Goal: Task Accomplishment & Management: Manage account settings

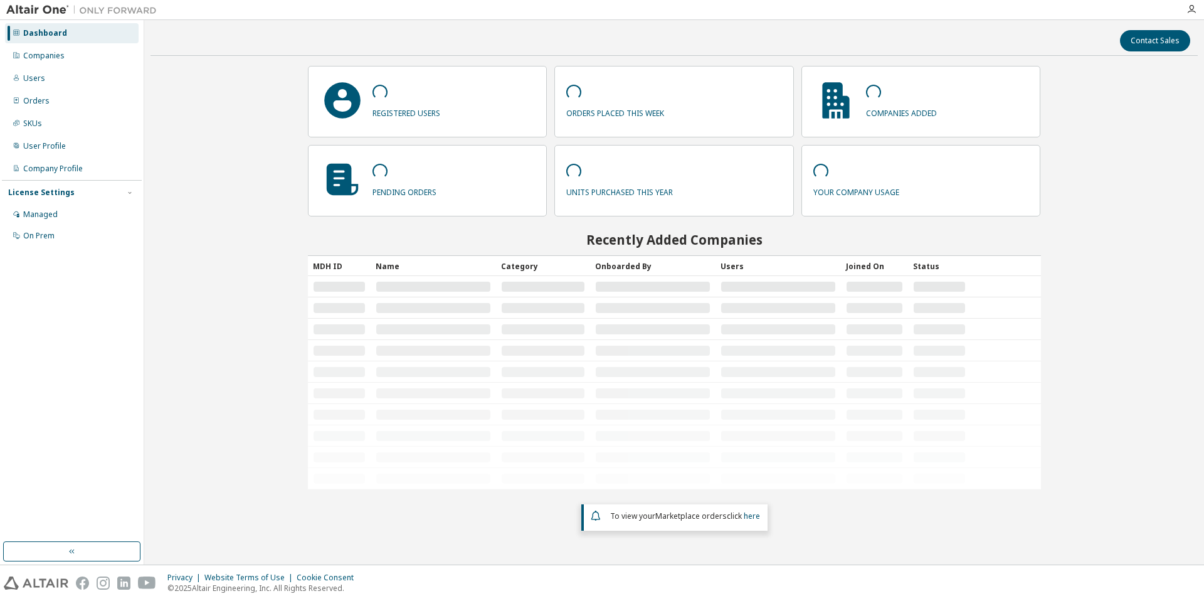
click at [95, 68] on div "Dashboard Companies Users Orders SKUs User Profile Company Profile License Sett…" at bounding box center [72, 134] width 140 height 225
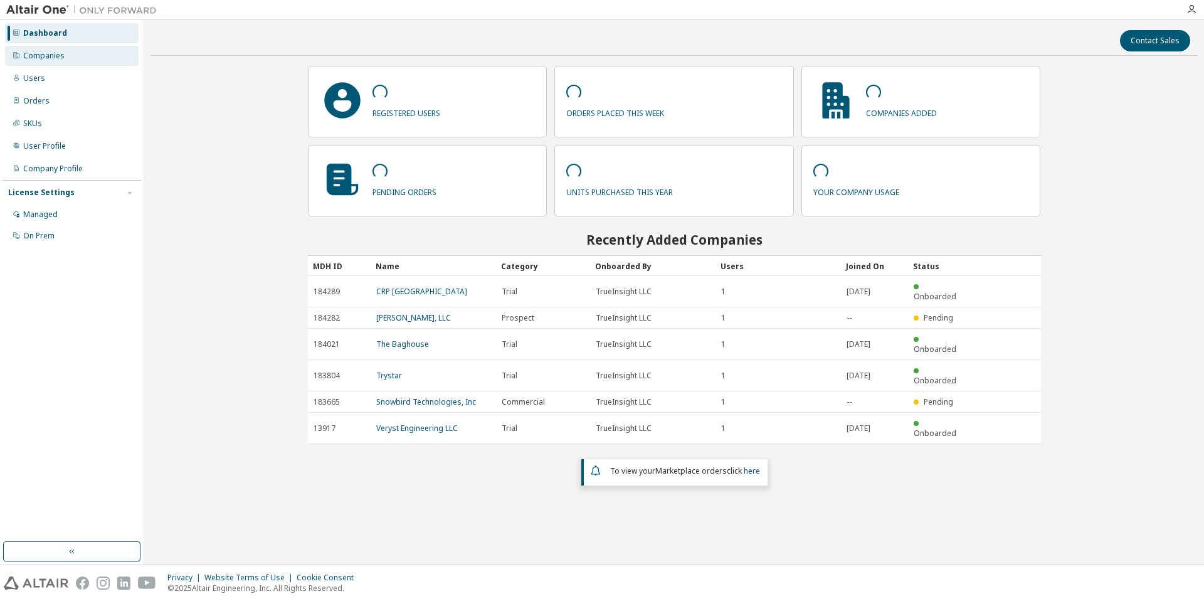
click at [98, 50] on div "Companies" at bounding box center [72, 56] width 134 height 20
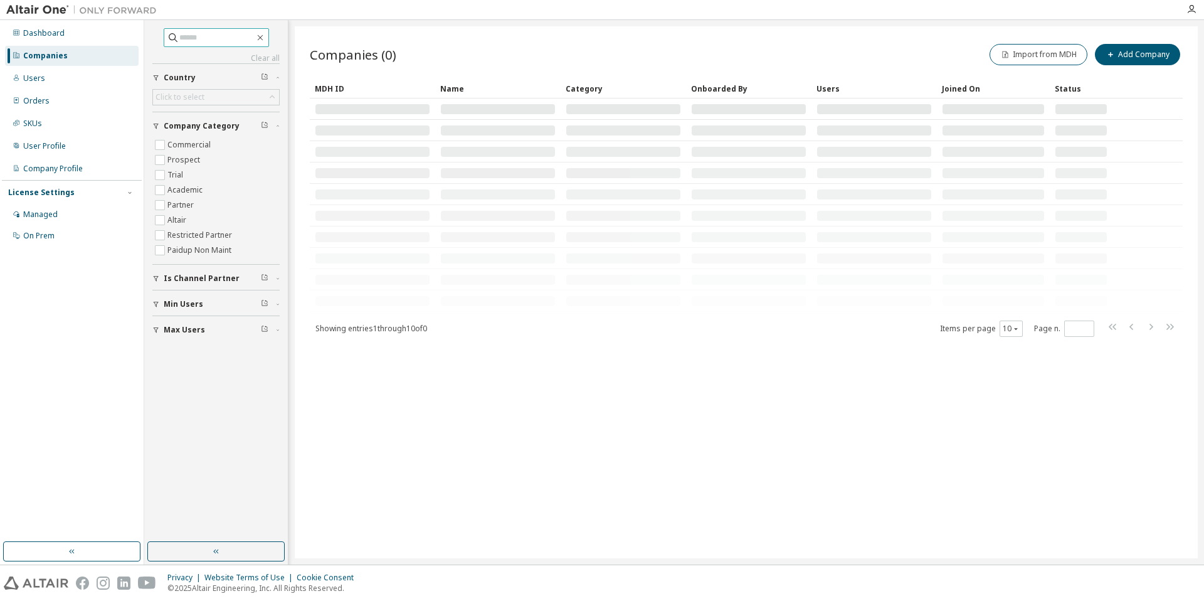
click at [249, 37] on input "text" at bounding box center [216, 37] width 75 height 13
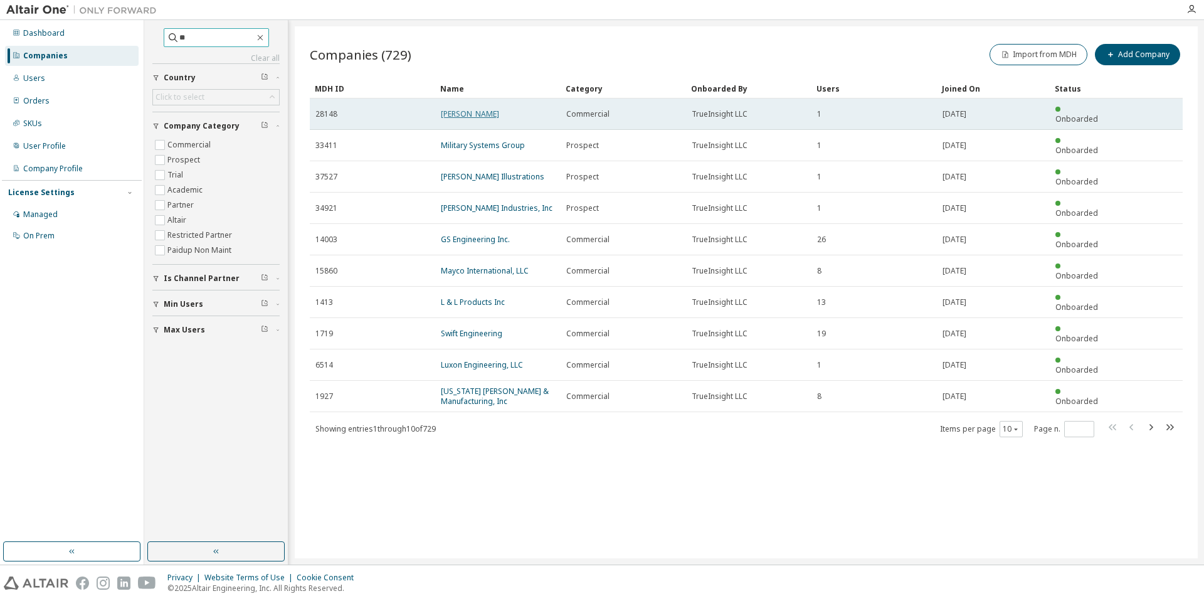
type input "*"
type input "********"
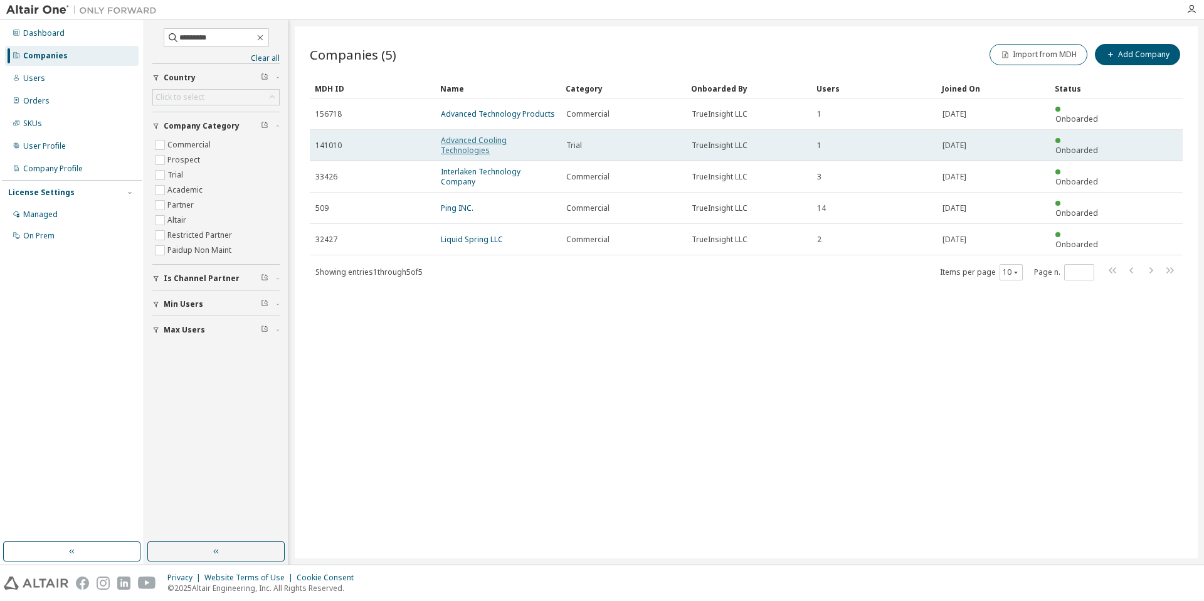
click at [488, 135] on link "Advanced Cooling Technologies" at bounding box center [474, 145] width 66 height 21
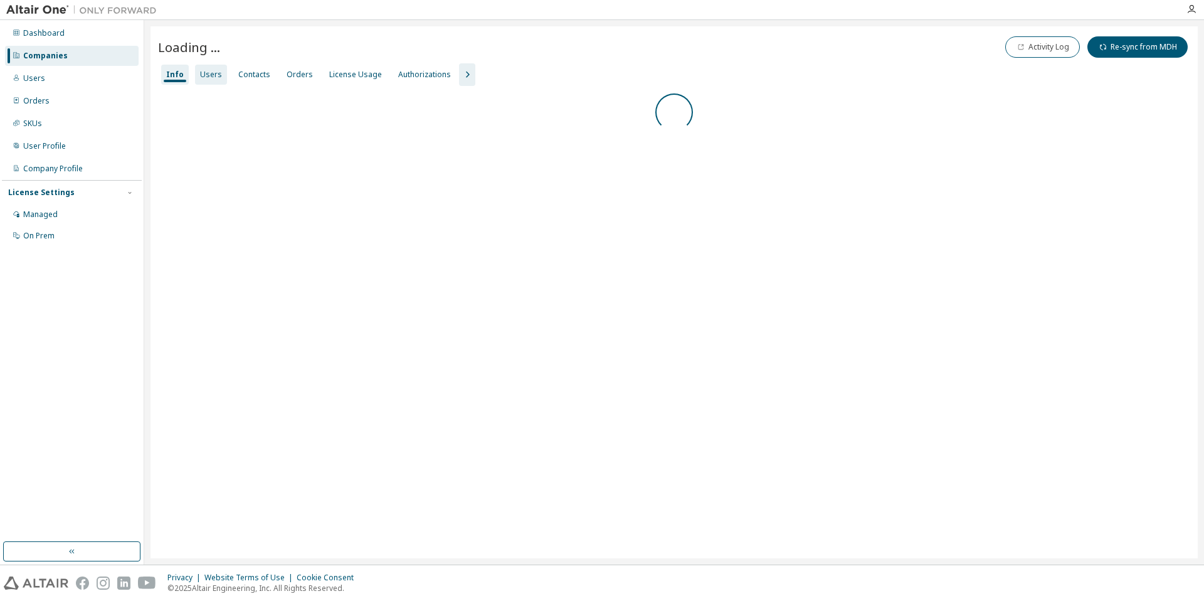
click at [216, 73] on div "Users" at bounding box center [211, 75] width 22 height 10
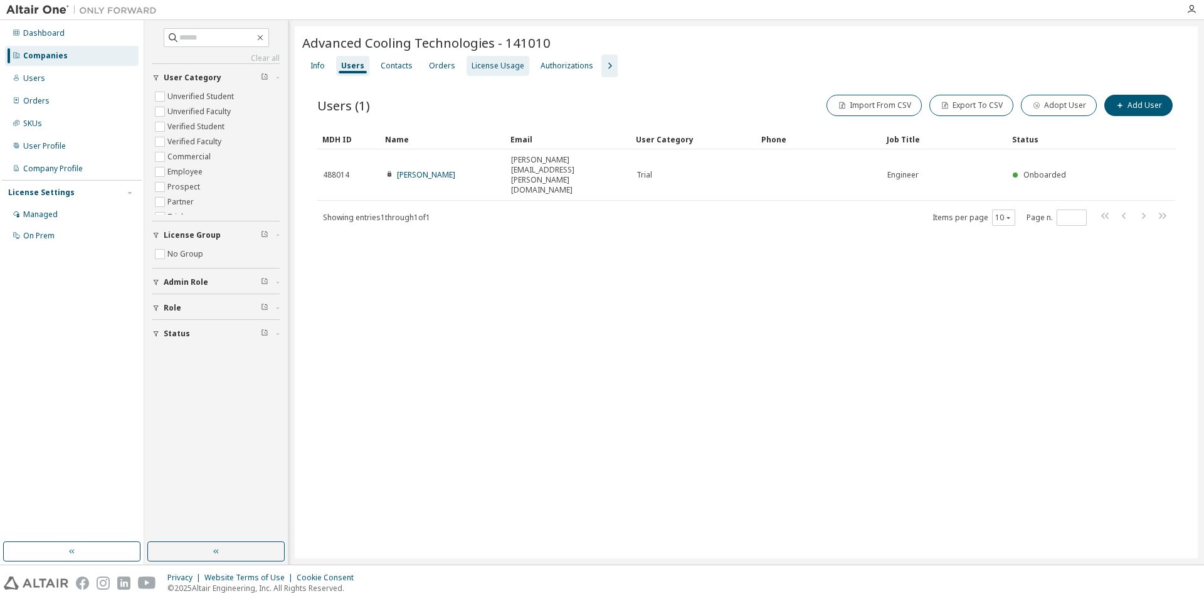
click at [498, 59] on div "License Usage" at bounding box center [497, 66] width 63 height 20
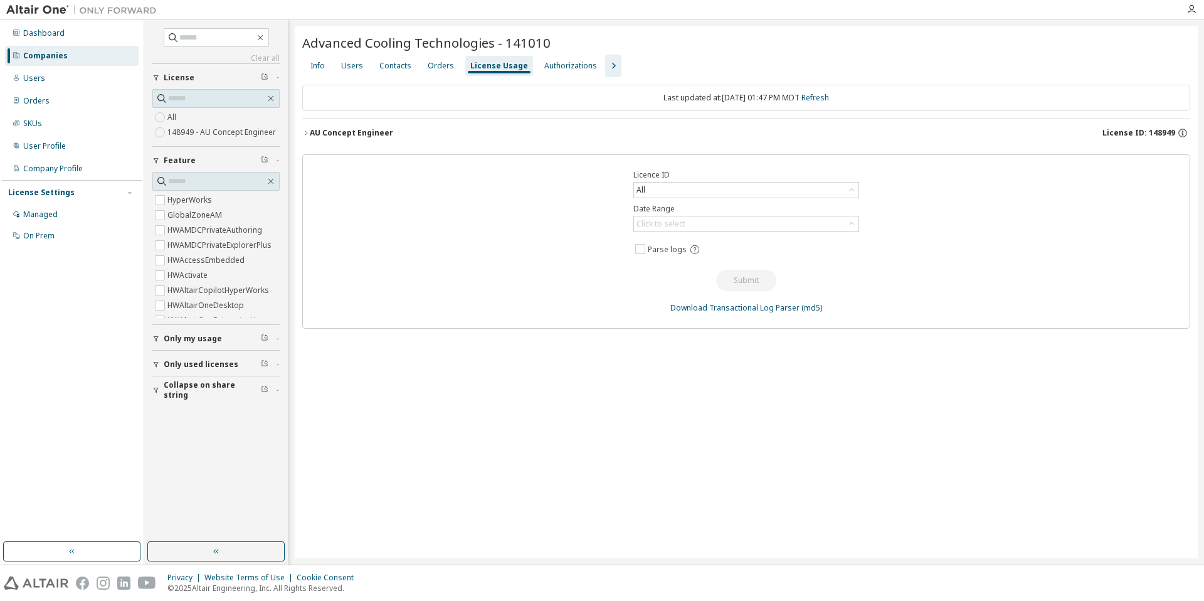
click at [646, 136] on div "AU Concept Engineer License ID: 148949" at bounding box center [750, 132] width 880 height 11
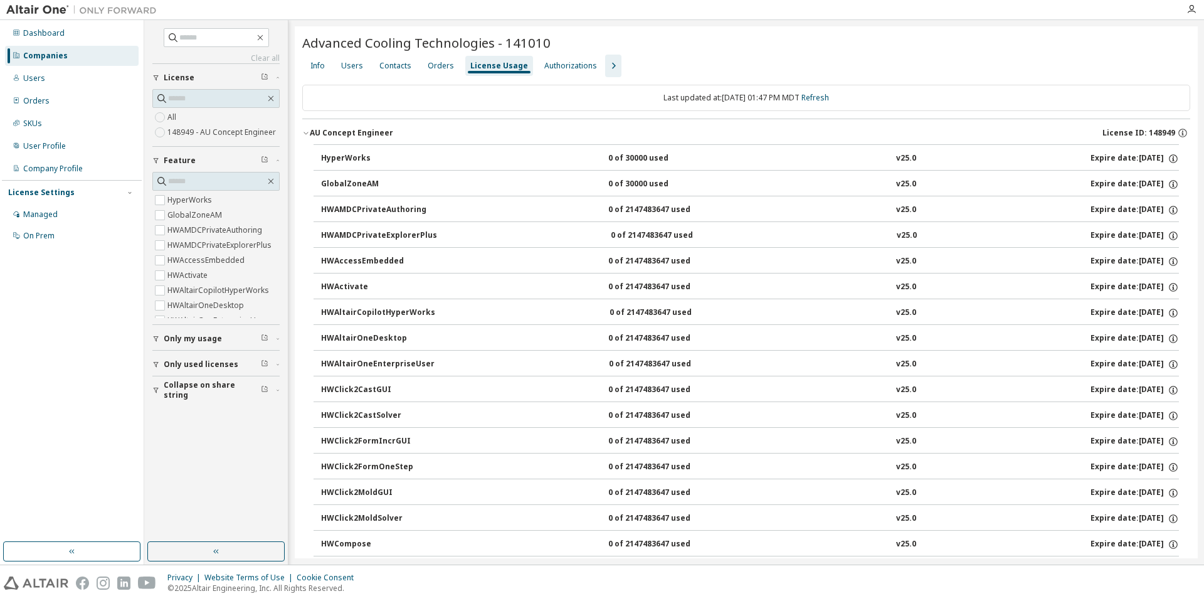
click at [646, 136] on div "AU Concept Engineer License ID: 148949" at bounding box center [750, 132] width 880 height 11
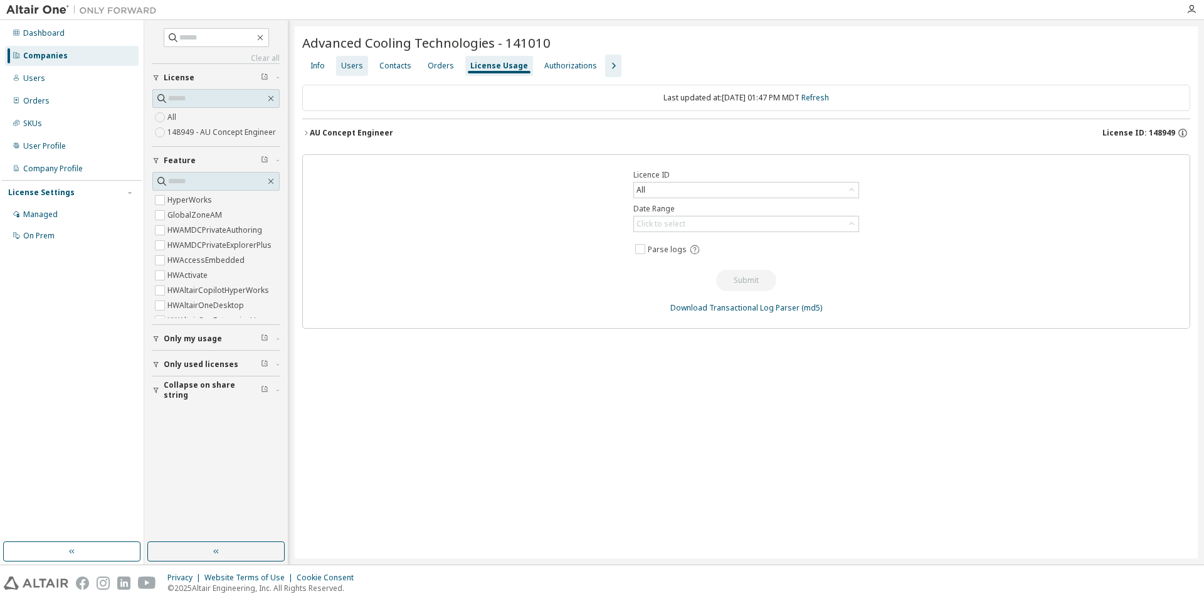
click at [349, 66] on div "Users" at bounding box center [352, 66] width 22 height 10
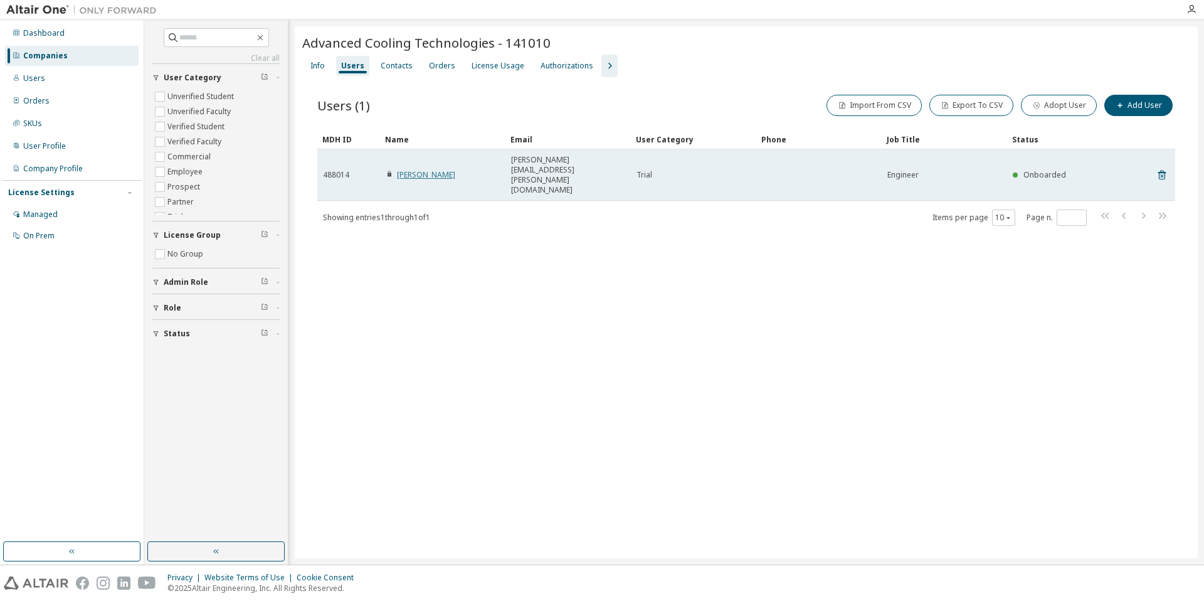
click at [409, 169] on link "Lawrence Bradley" at bounding box center [426, 174] width 58 height 11
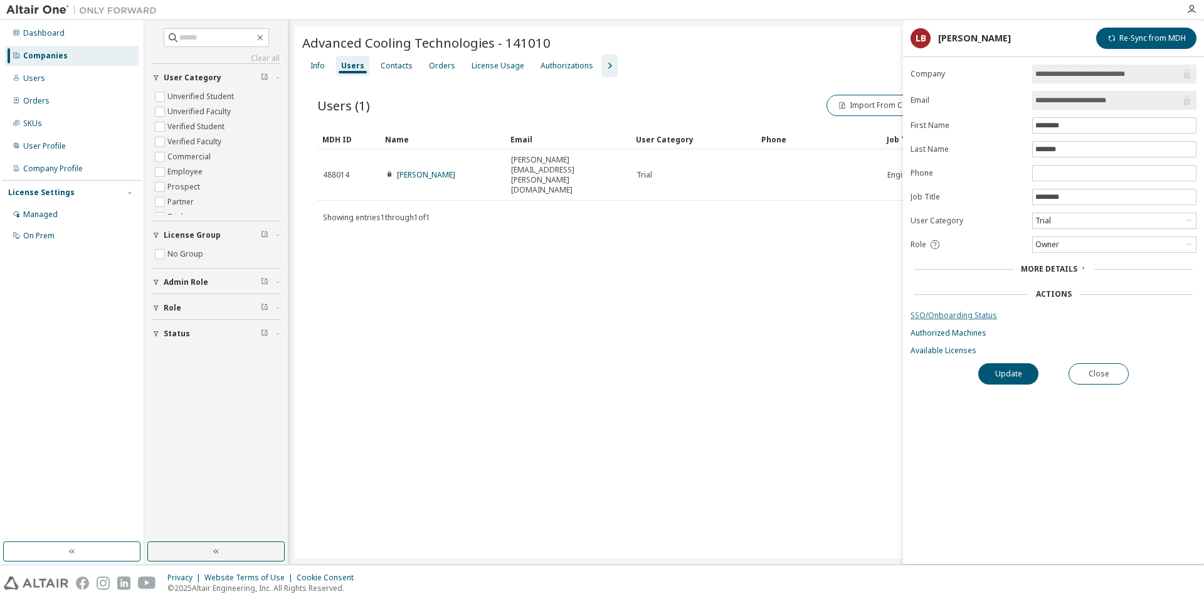
click at [939, 310] on link "SSO/Onboarding Status" at bounding box center [1053, 315] width 286 height 10
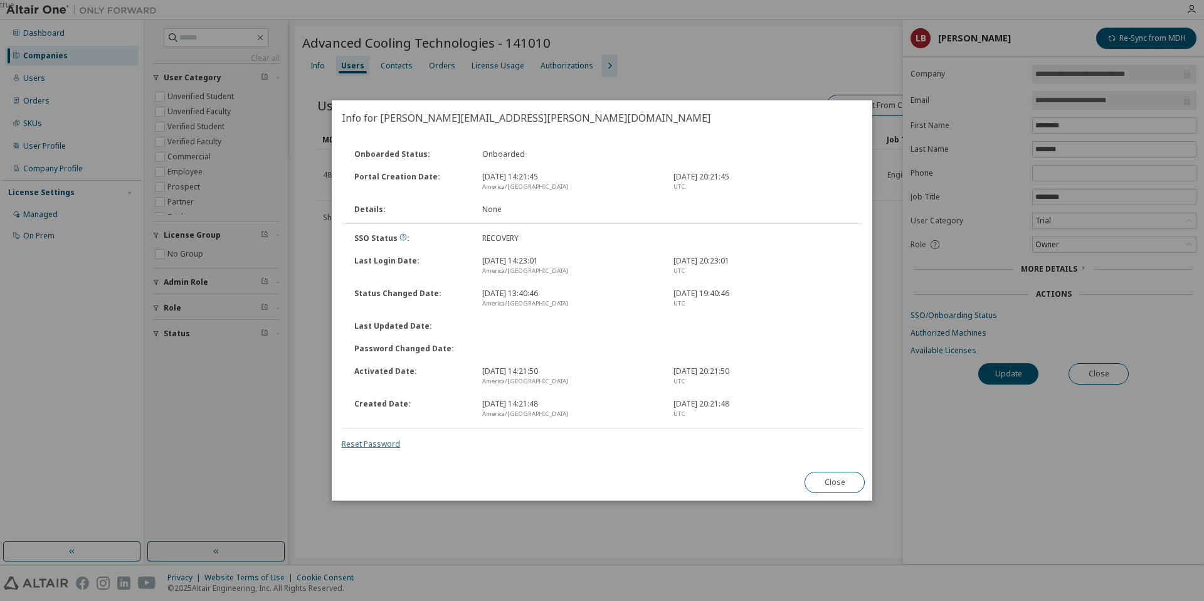
click at [378, 448] on link "Reset Password" at bounding box center [371, 443] width 58 height 11
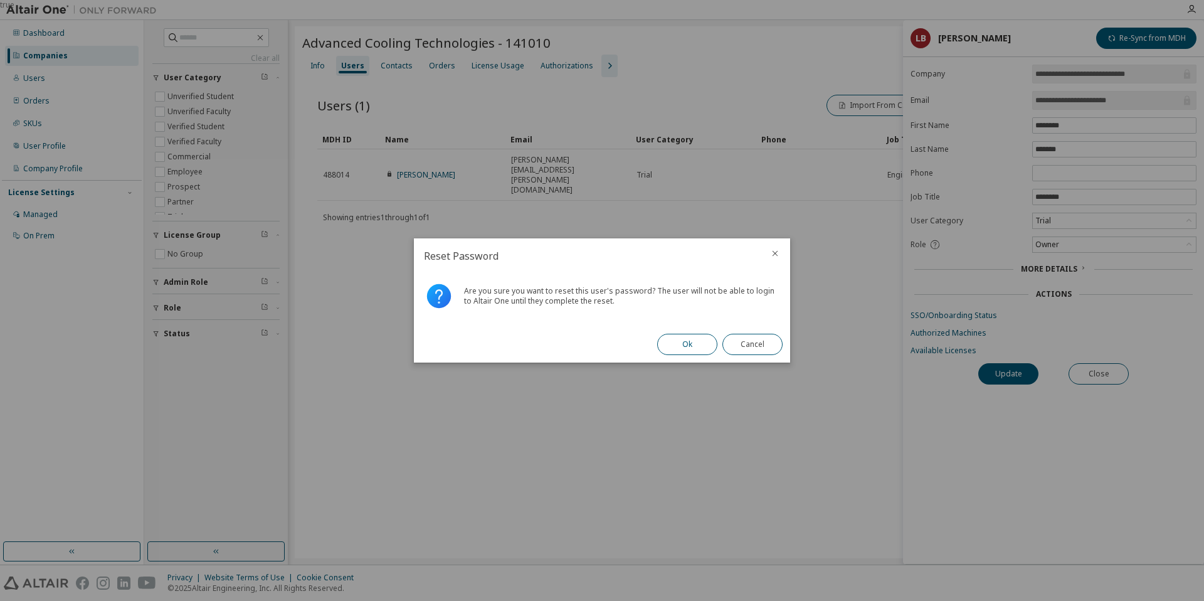
click at [685, 344] on button "Ok" at bounding box center [687, 344] width 60 height 21
click at [762, 347] on button "Close" at bounding box center [752, 344] width 60 height 21
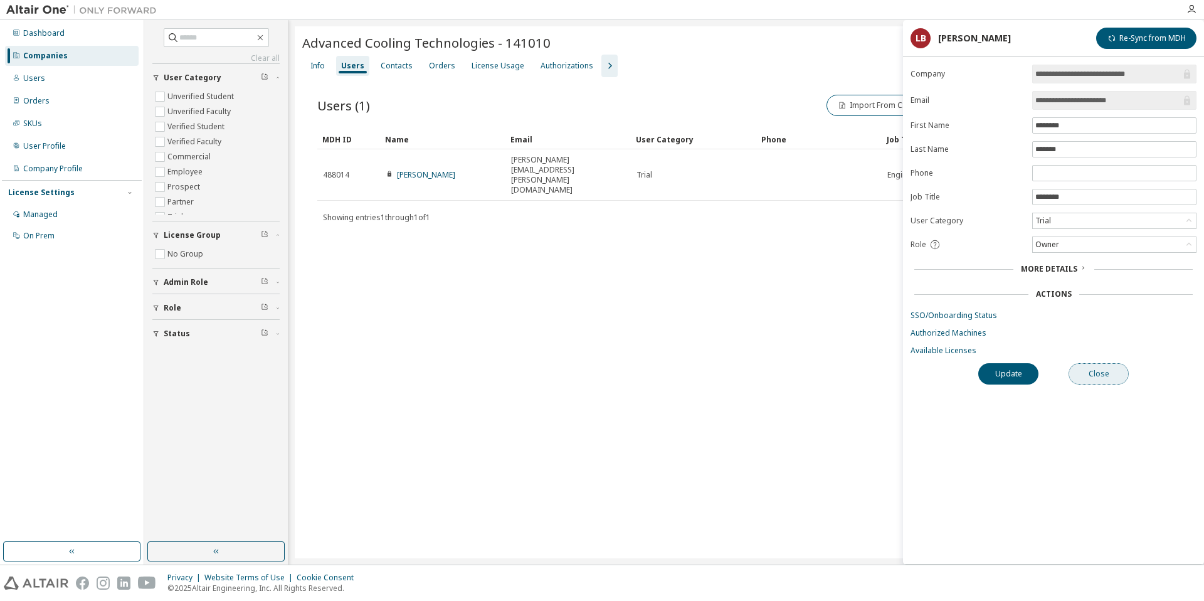
click at [1099, 371] on button "Close" at bounding box center [1098, 373] width 60 height 21
